Goal: Communication & Community: Participate in discussion

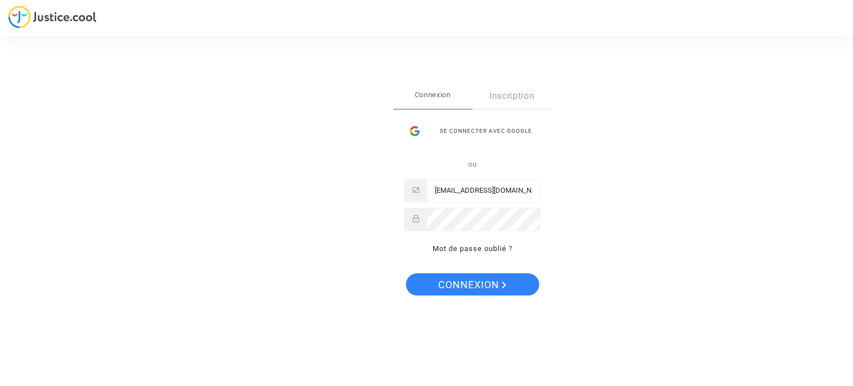
click at [488, 280] on span "Connexion" at bounding box center [472, 284] width 68 height 23
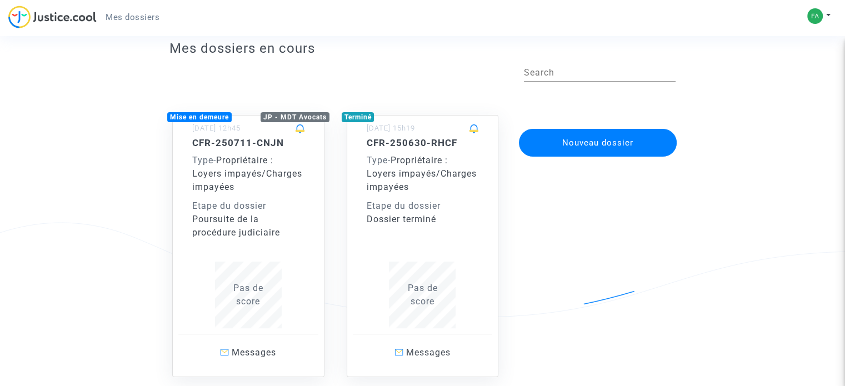
scroll to position [56, 0]
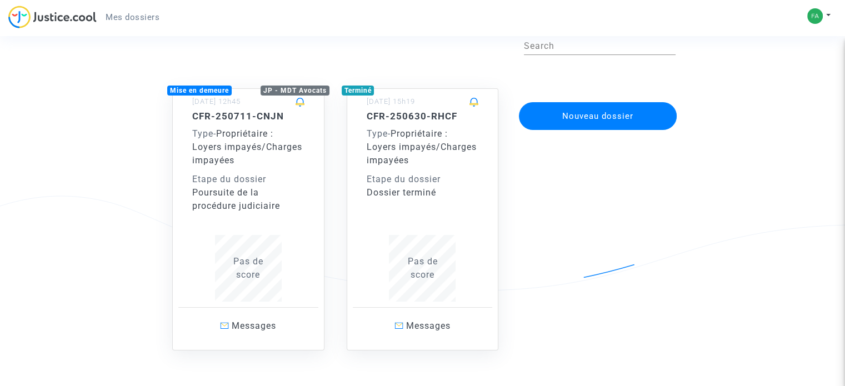
click at [237, 126] on div "CFR-250711-CNJN Type - Propriétaire : Loyers impayés/Charges impayées Etape du …" at bounding box center [248, 162] width 112 height 102
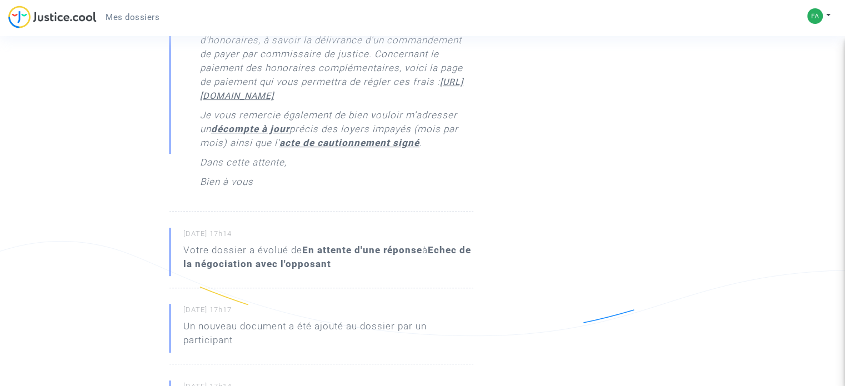
scroll to position [500, 0]
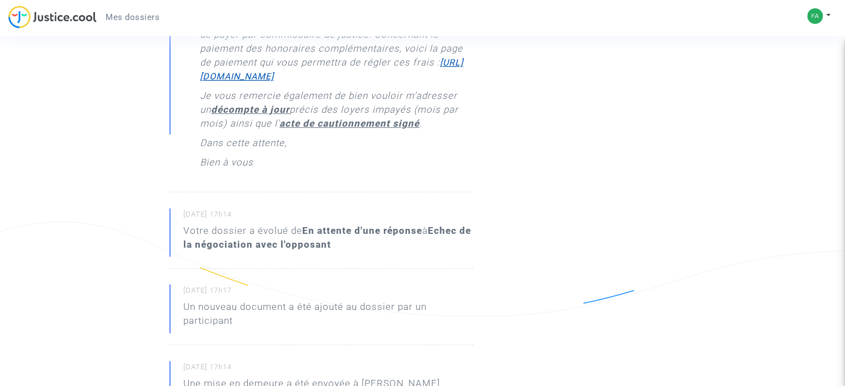
click at [252, 82] on u "https://buy.stripe.com/14k4k962G6lSeWIcMM" at bounding box center [331, 69] width 263 height 24
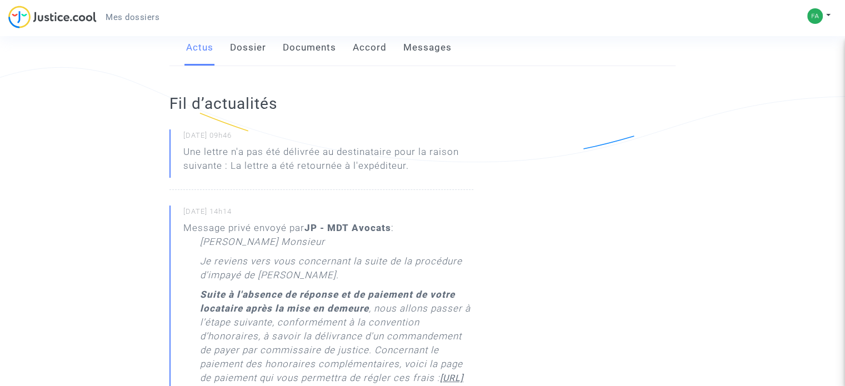
scroll to position [167, 0]
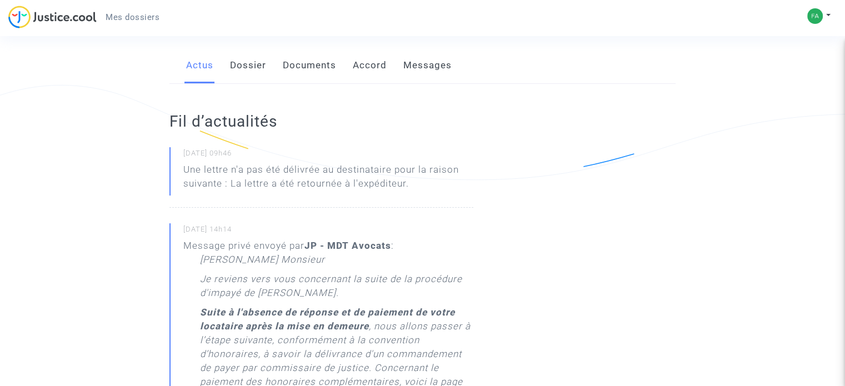
click at [302, 80] on link "Documents" at bounding box center [309, 65] width 53 height 37
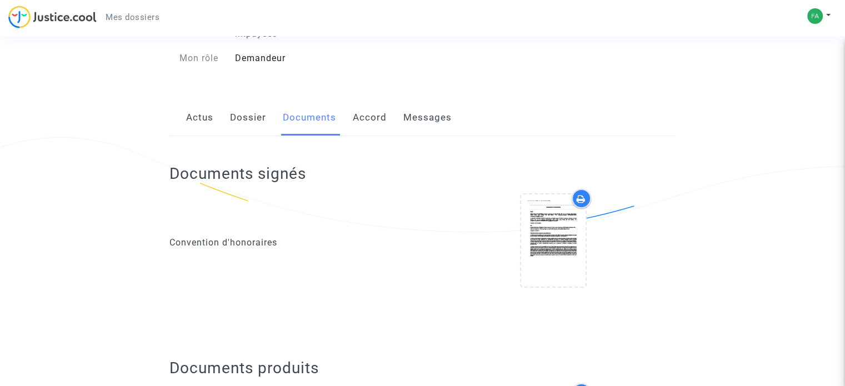
scroll to position [22, 0]
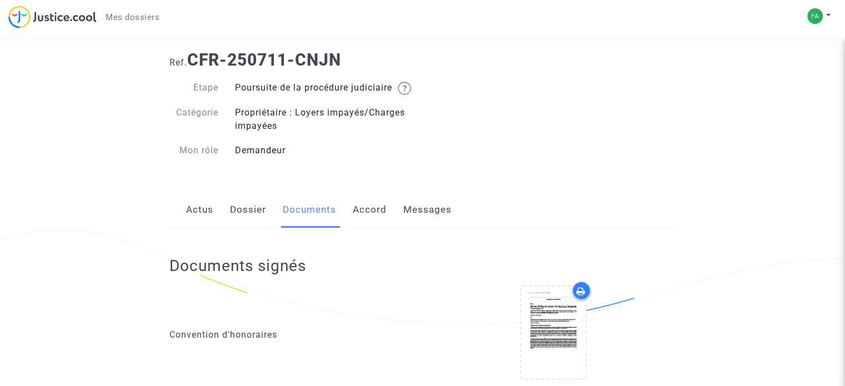
click at [429, 227] on link "Messages" at bounding box center [427, 210] width 48 height 37
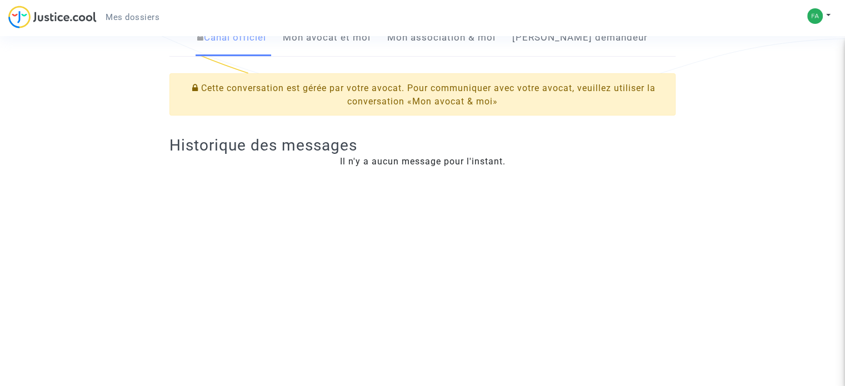
scroll to position [209, 0]
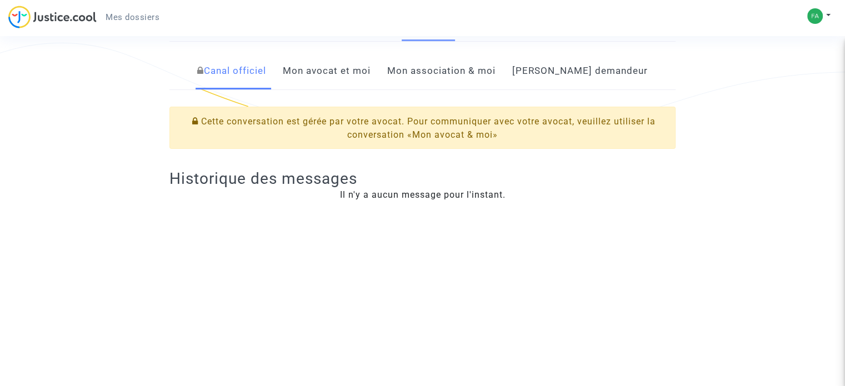
click at [362, 88] on link "Mon avocat et moi" at bounding box center [327, 71] width 88 height 37
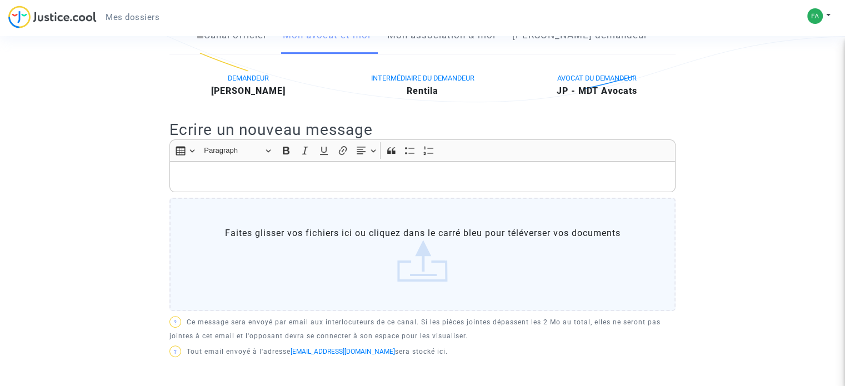
scroll to position [264, 0]
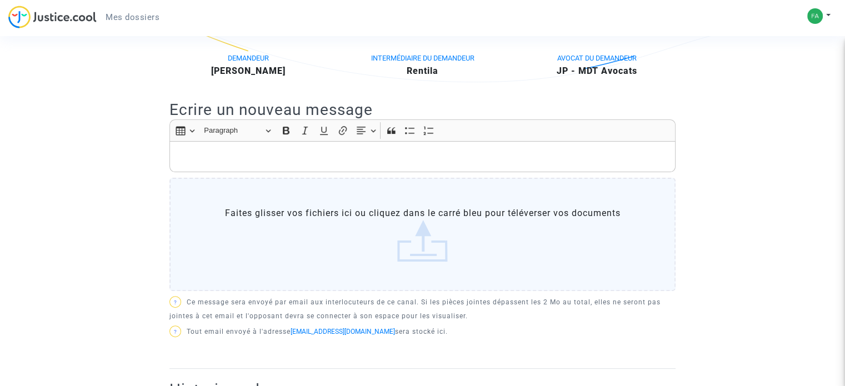
click at [207, 159] on div "Rich Text Editor, main" at bounding box center [422, 156] width 506 height 31
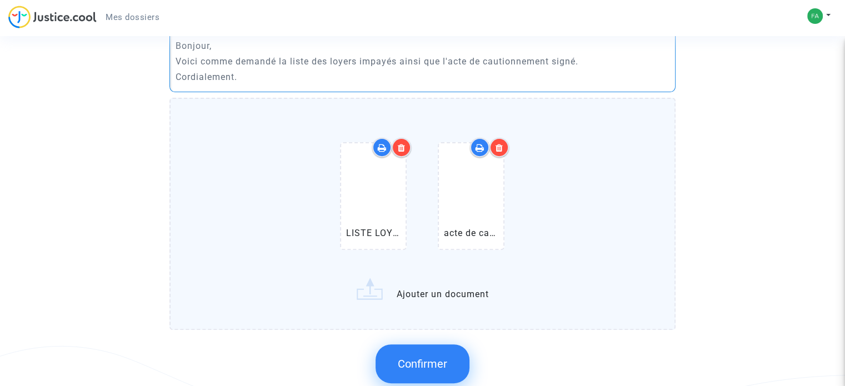
scroll to position [209, 0]
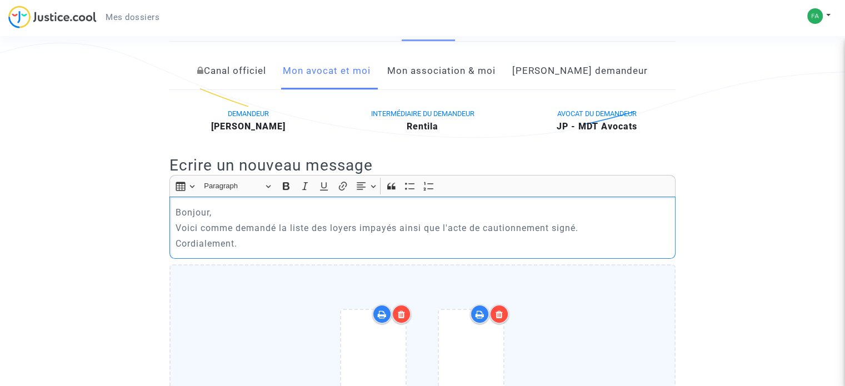
click at [401, 235] on p "Voici comme demandé la liste des loyers impayés ainsi que l'acte de cautionneme…" at bounding box center [423, 228] width 494 height 14
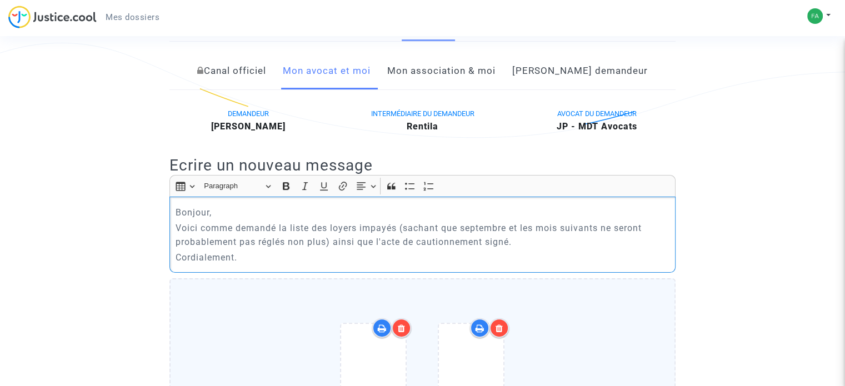
click at [521, 249] on p "Voici comme demandé la liste des loyers impayés (sachant que septembre et les m…" at bounding box center [423, 235] width 494 height 28
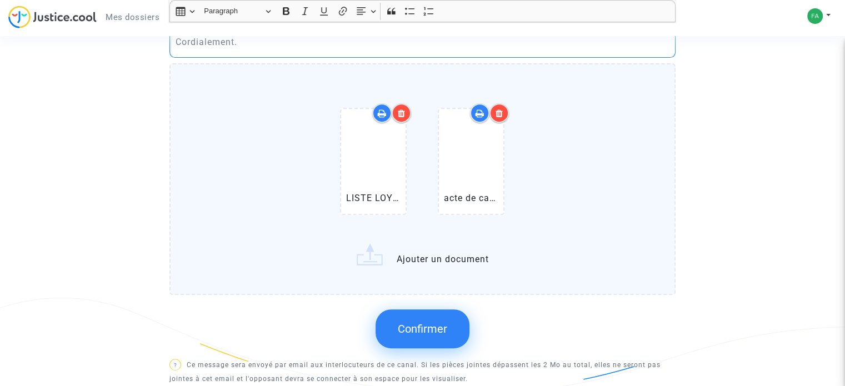
scroll to position [431, 0]
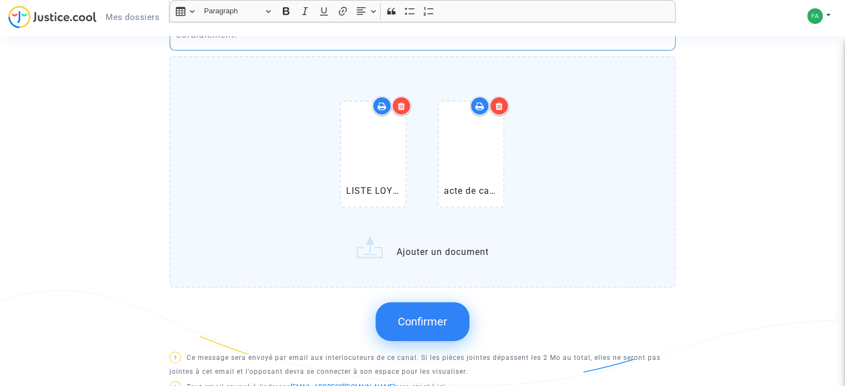
click at [422, 328] on span "Confirmer" at bounding box center [422, 321] width 49 height 13
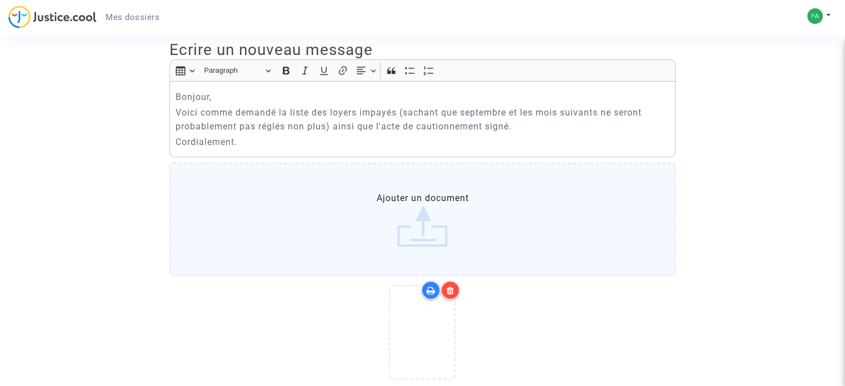
scroll to position [309, 0]
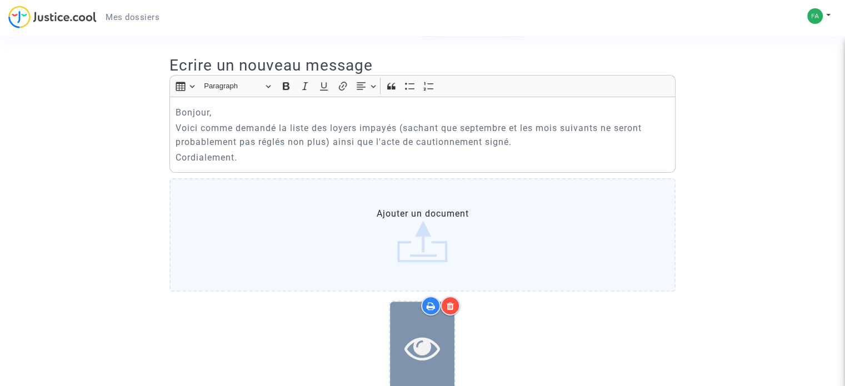
click at [415, 363] on icon at bounding box center [422, 348] width 36 height 36
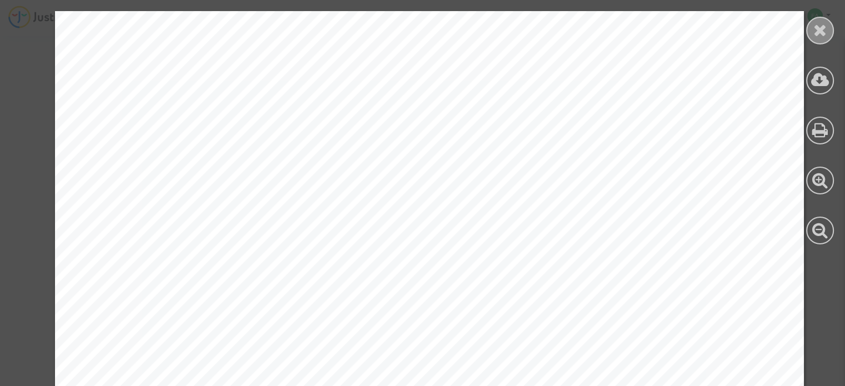
click at [813, 28] on icon at bounding box center [820, 30] width 14 height 17
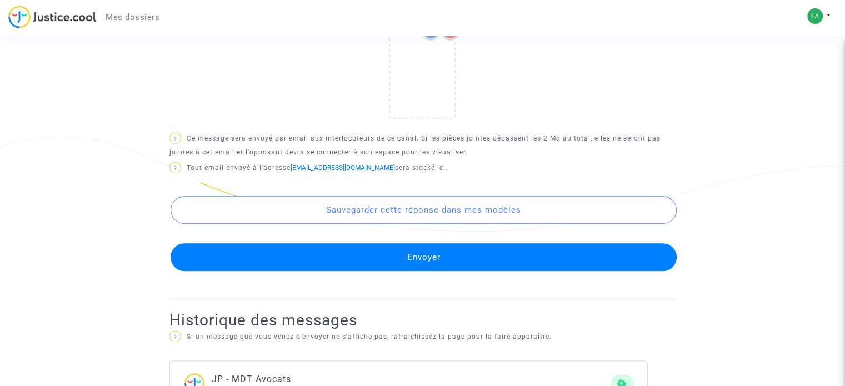
scroll to position [587, 0]
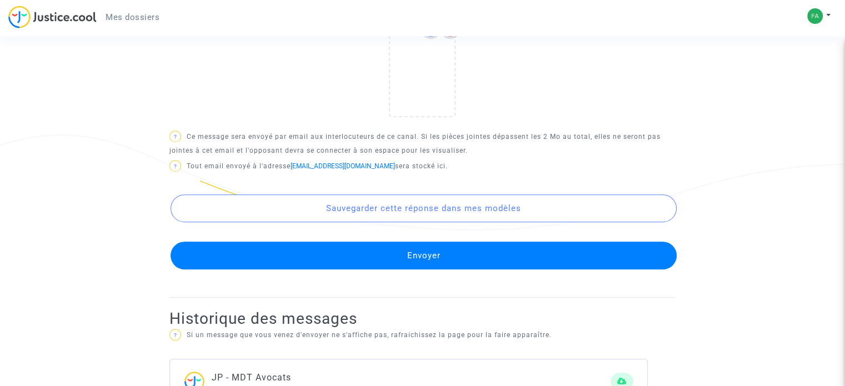
click at [423, 269] on button "Envoyer" at bounding box center [424, 256] width 506 height 28
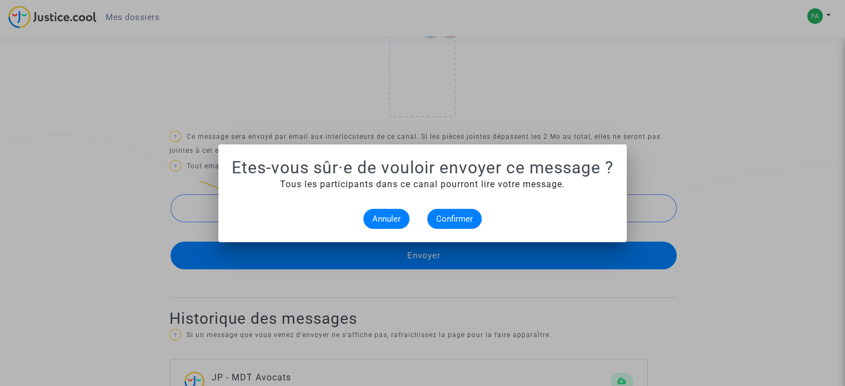
scroll to position [0, 0]
click at [398, 218] on span "Annuler" at bounding box center [386, 219] width 28 height 10
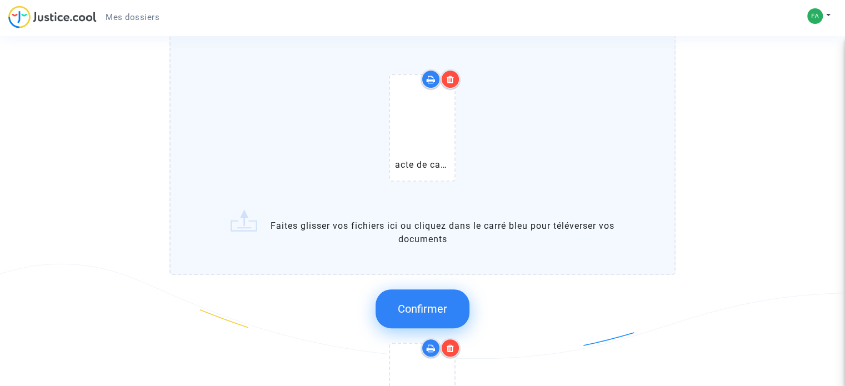
scroll to position [476, 0]
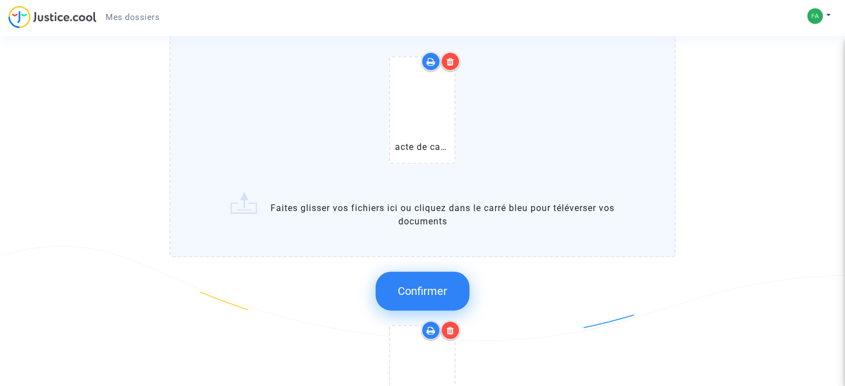
click at [431, 311] on button "Confirmer" at bounding box center [423, 291] width 94 height 39
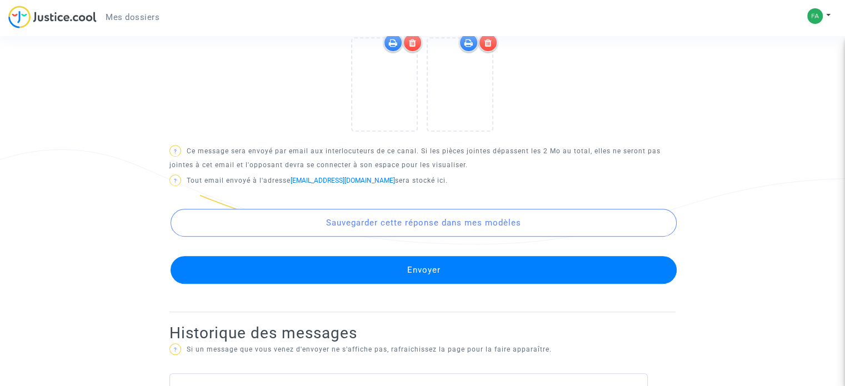
scroll to position [587, 0]
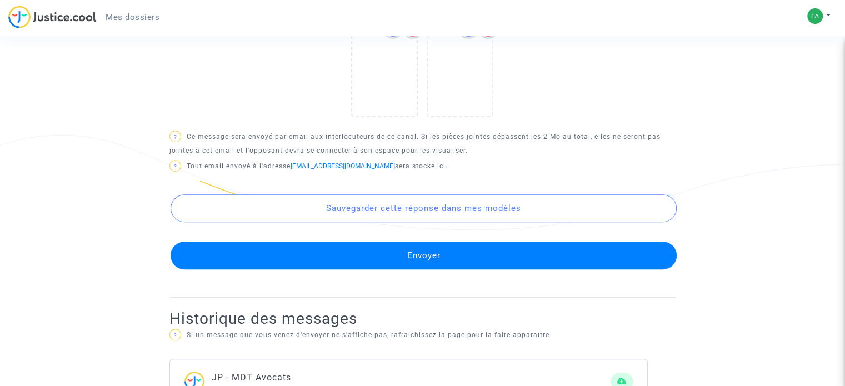
click at [403, 267] on button "Envoyer" at bounding box center [424, 256] width 506 height 28
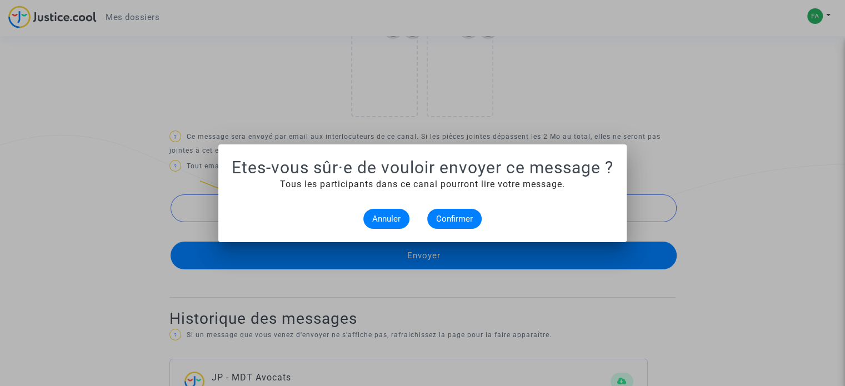
scroll to position [0, 0]
click at [452, 219] on span "Confirmer" at bounding box center [454, 219] width 37 height 10
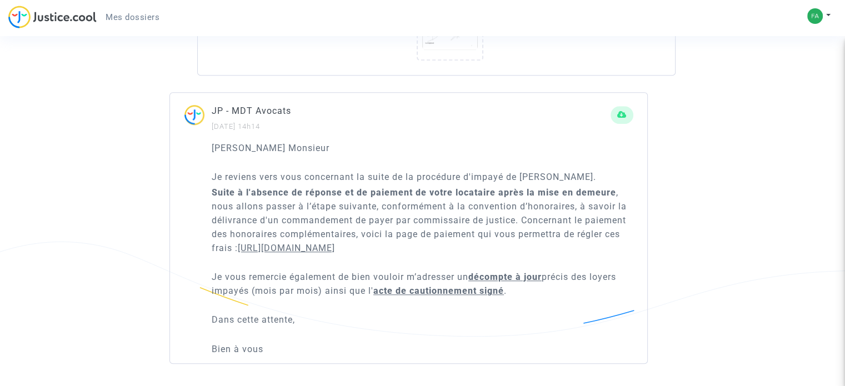
scroll to position [975, 0]
click at [271, 248] on u "https://buy.stripe.com/14k4k962G6lSeWIcMM" at bounding box center [286, 248] width 97 height 11
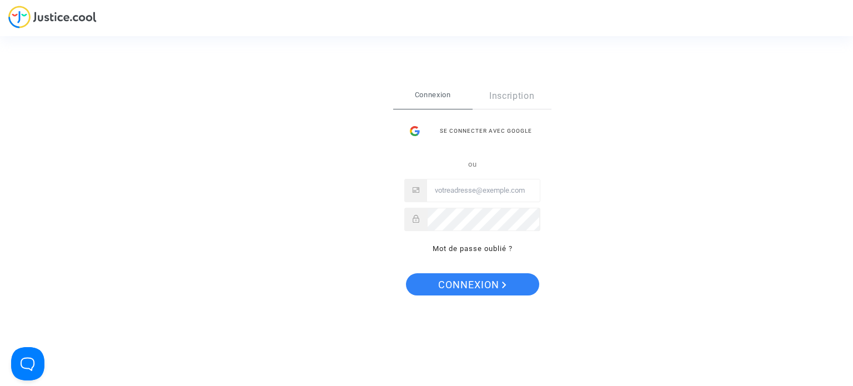
type input "[EMAIL_ADDRESS][DOMAIN_NAME]"
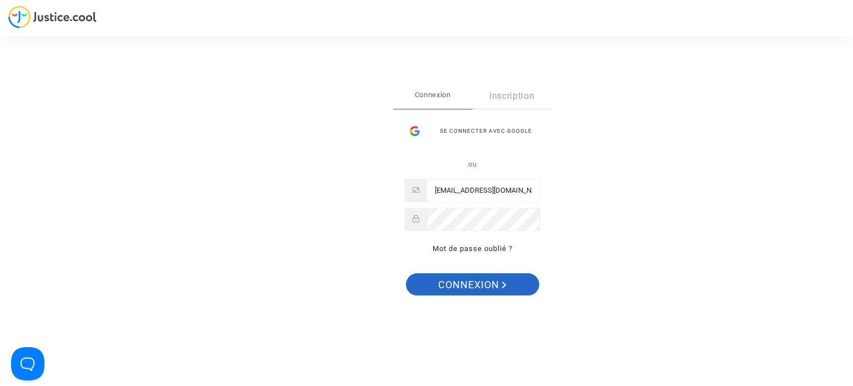
click at [476, 276] on span "Connexion" at bounding box center [472, 284] width 68 height 23
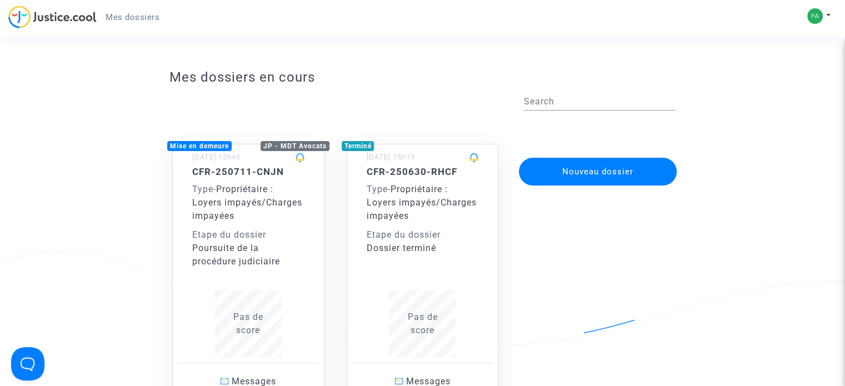
click at [239, 199] on span "Propriétaire : Loyers impayés/Charges impayées" at bounding box center [247, 202] width 110 height 37
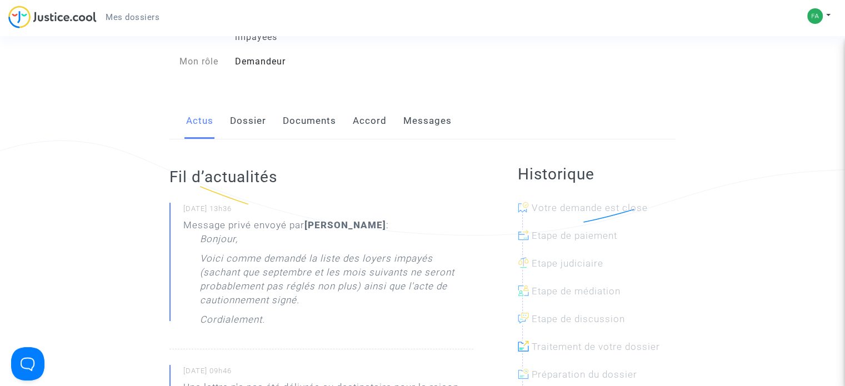
scroll to position [111, 0]
click at [242, 139] on link "Dossier" at bounding box center [248, 121] width 36 height 37
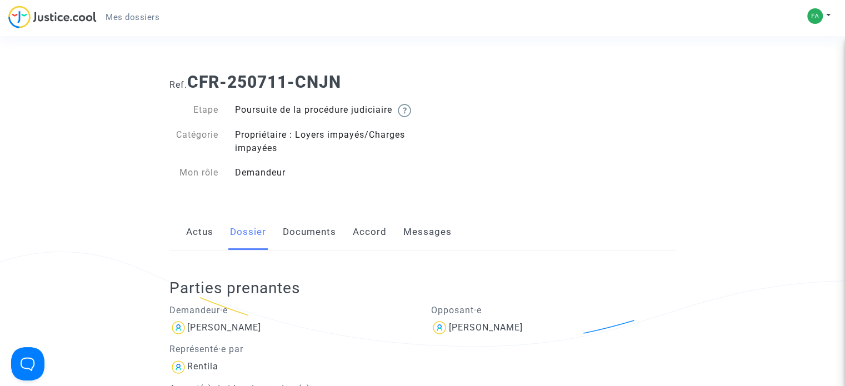
click at [362, 244] on link "Accord" at bounding box center [370, 232] width 34 height 37
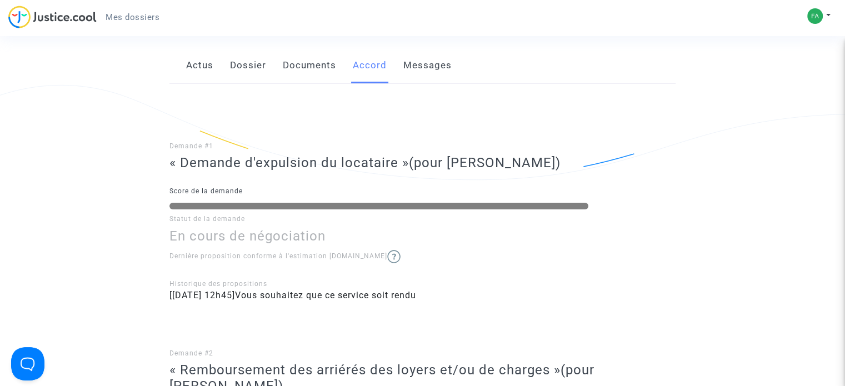
scroll to position [56, 0]
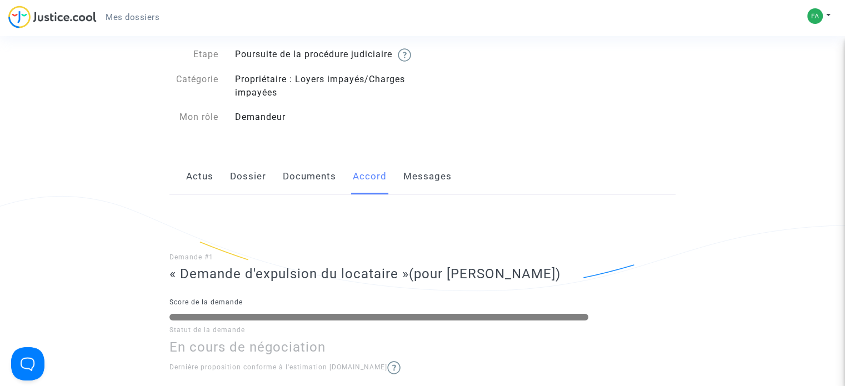
drag, startPoint x: 437, startPoint y: 185, endPoint x: 424, endPoint y: 182, distance: 12.5
click at [437, 185] on link "Messages" at bounding box center [427, 176] width 48 height 37
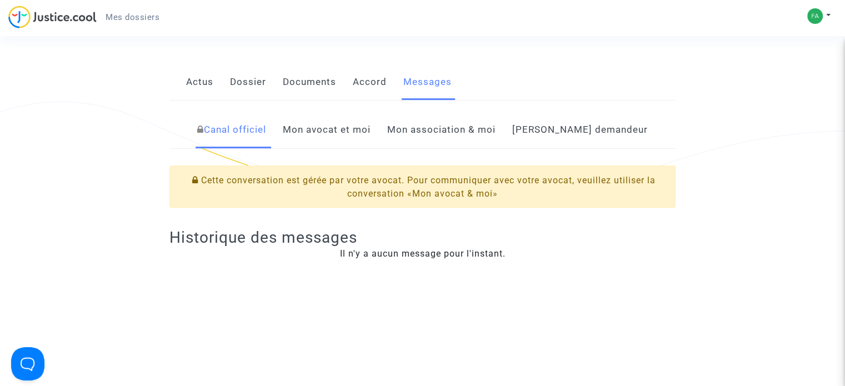
scroll to position [111, 0]
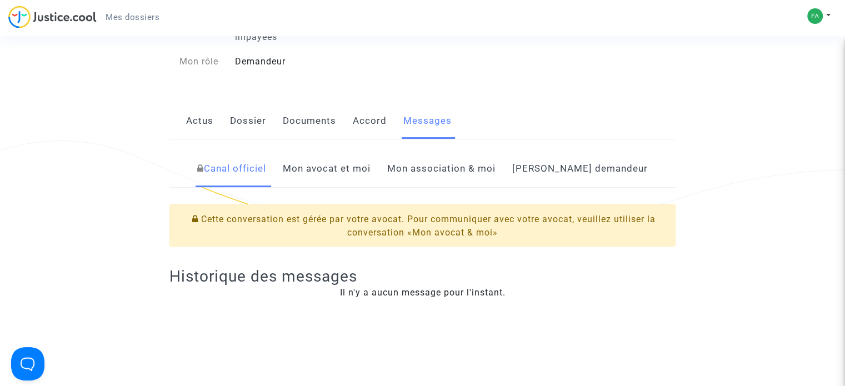
click at [356, 182] on link "Mon avocat et moi" at bounding box center [327, 169] width 88 height 37
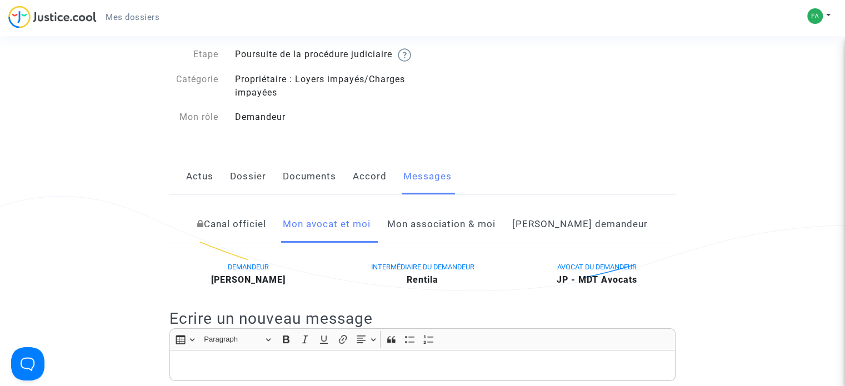
scroll to position [111, 0]
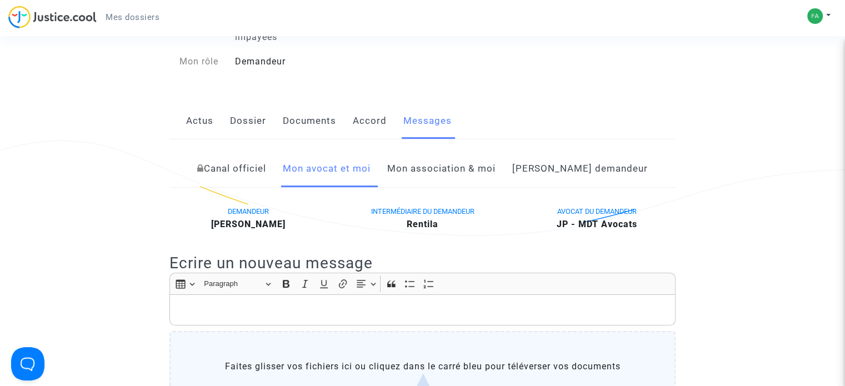
click at [204, 125] on link "Actus" at bounding box center [199, 121] width 27 height 37
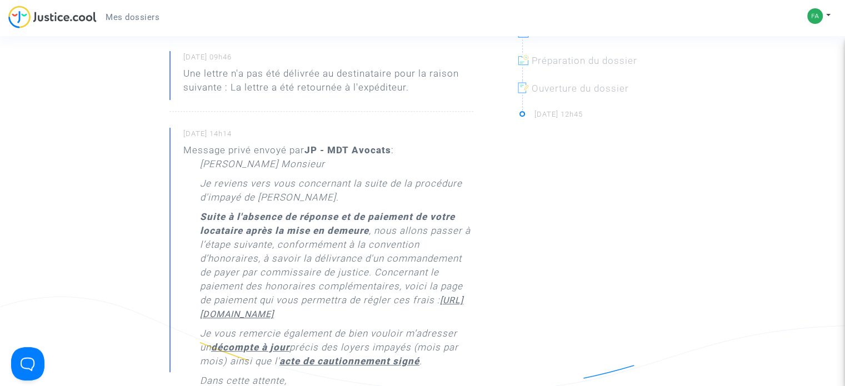
scroll to position [444, 0]
